Goal: Find specific page/section: Find specific page/section

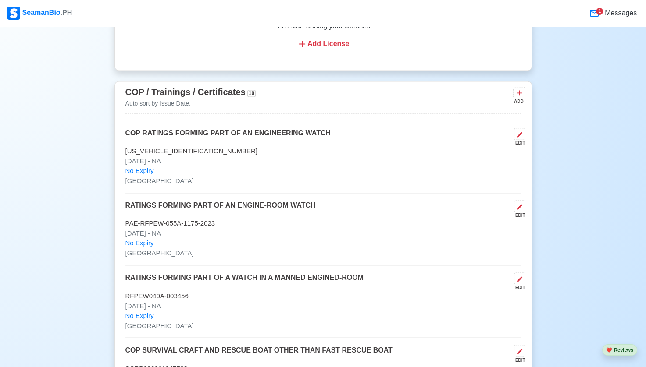
scroll to position [1323, 0]
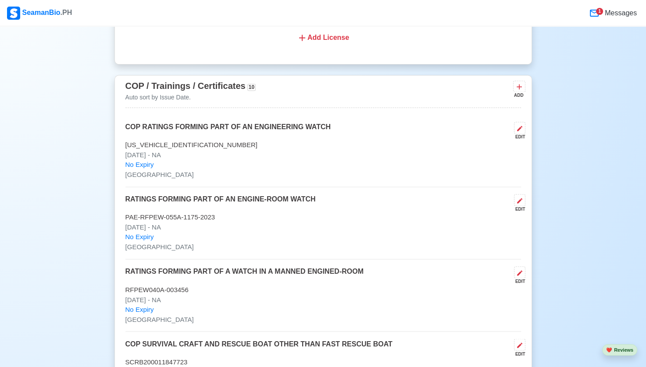
click at [611, 12] on span "Messages" at bounding box center [620, 13] width 34 height 11
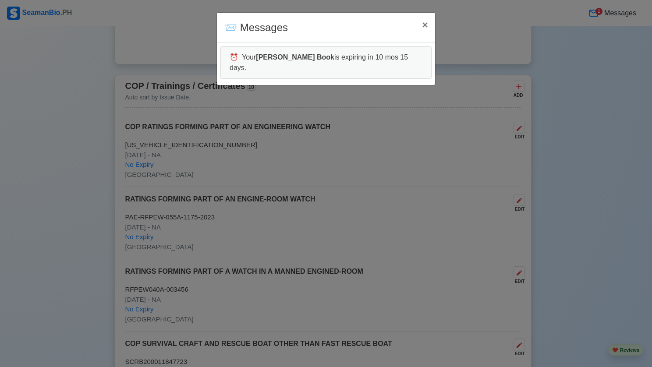
click at [585, 57] on div "📨 Messages × Close ⏰ Your [PERSON_NAME] Book is expiring in 10 mos 15 days." at bounding box center [326, 183] width 652 height 367
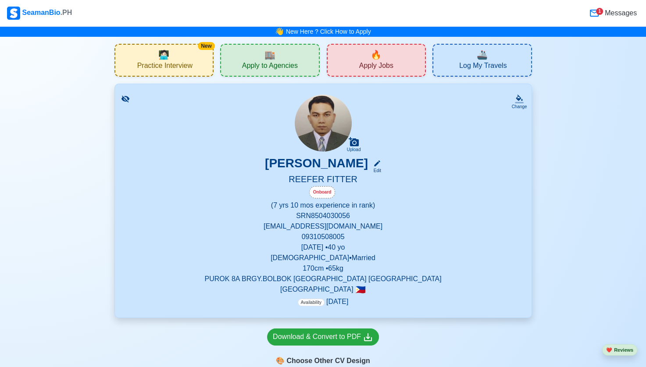
scroll to position [0, 0]
click at [181, 61] on span "Practice Interview" at bounding box center [164, 66] width 55 height 11
click at [615, 348] on button "❤️ Reviews" at bounding box center [619, 350] width 35 height 12
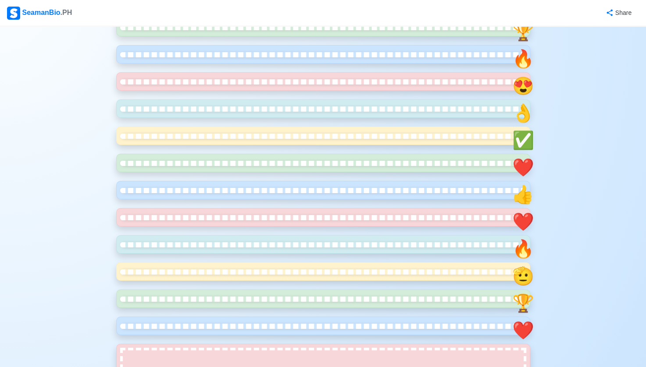
scroll to position [386, 0]
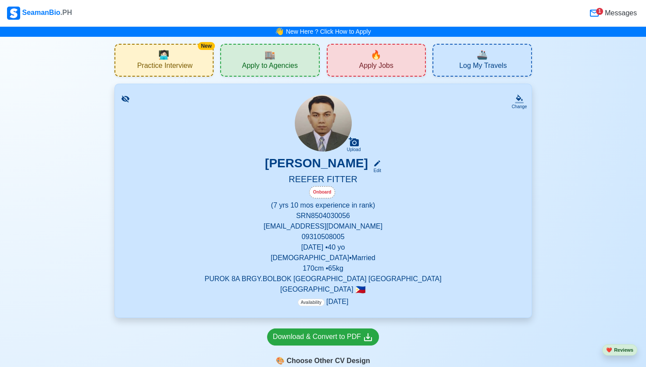
click at [272, 56] on span "🏬" at bounding box center [269, 54] width 11 height 13
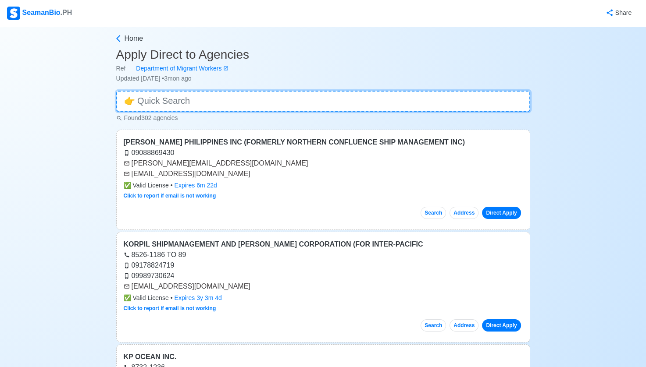
click at [226, 103] on input at bounding box center [323, 101] width 414 height 21
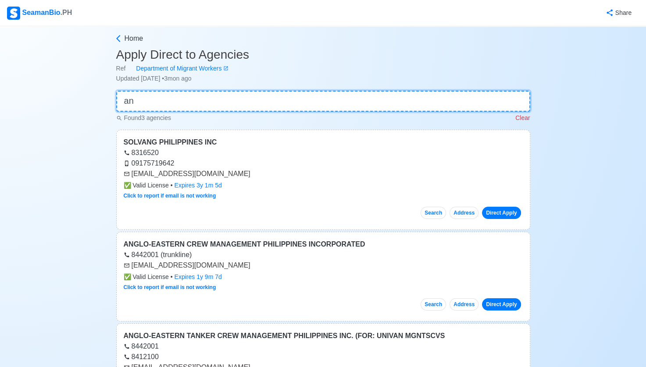
type input "a"
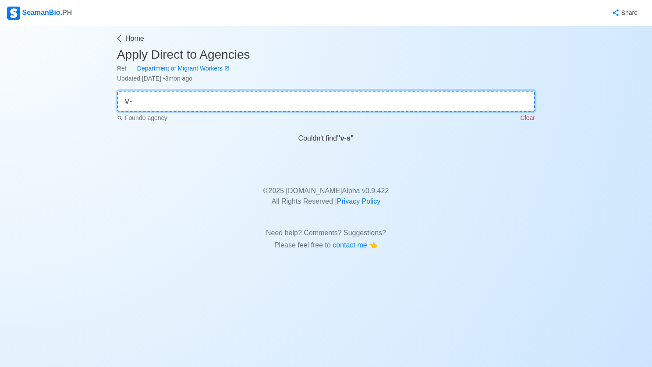
type input "v"
type input "p"
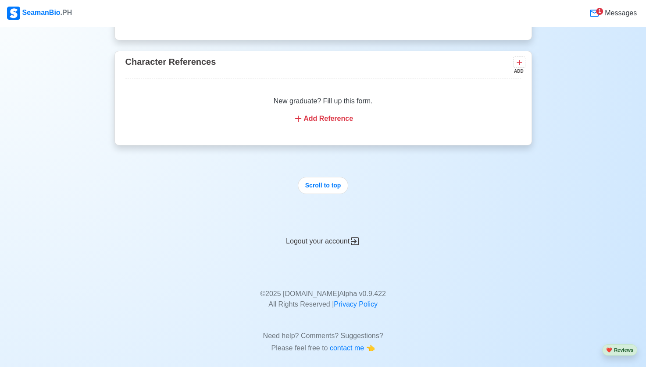
scroll to position [3338, 0]
